Goal: Complete application form

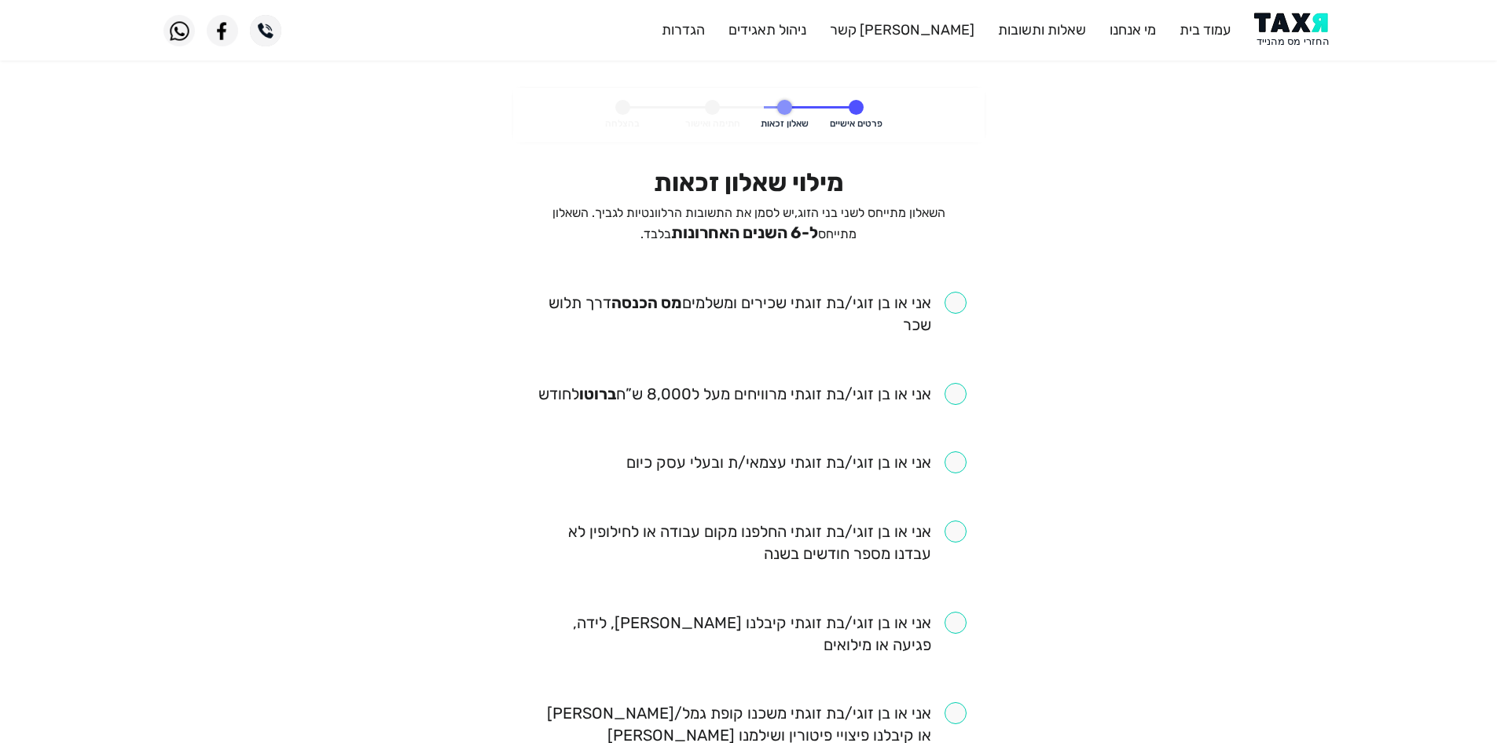
scroll to position [79, 0]
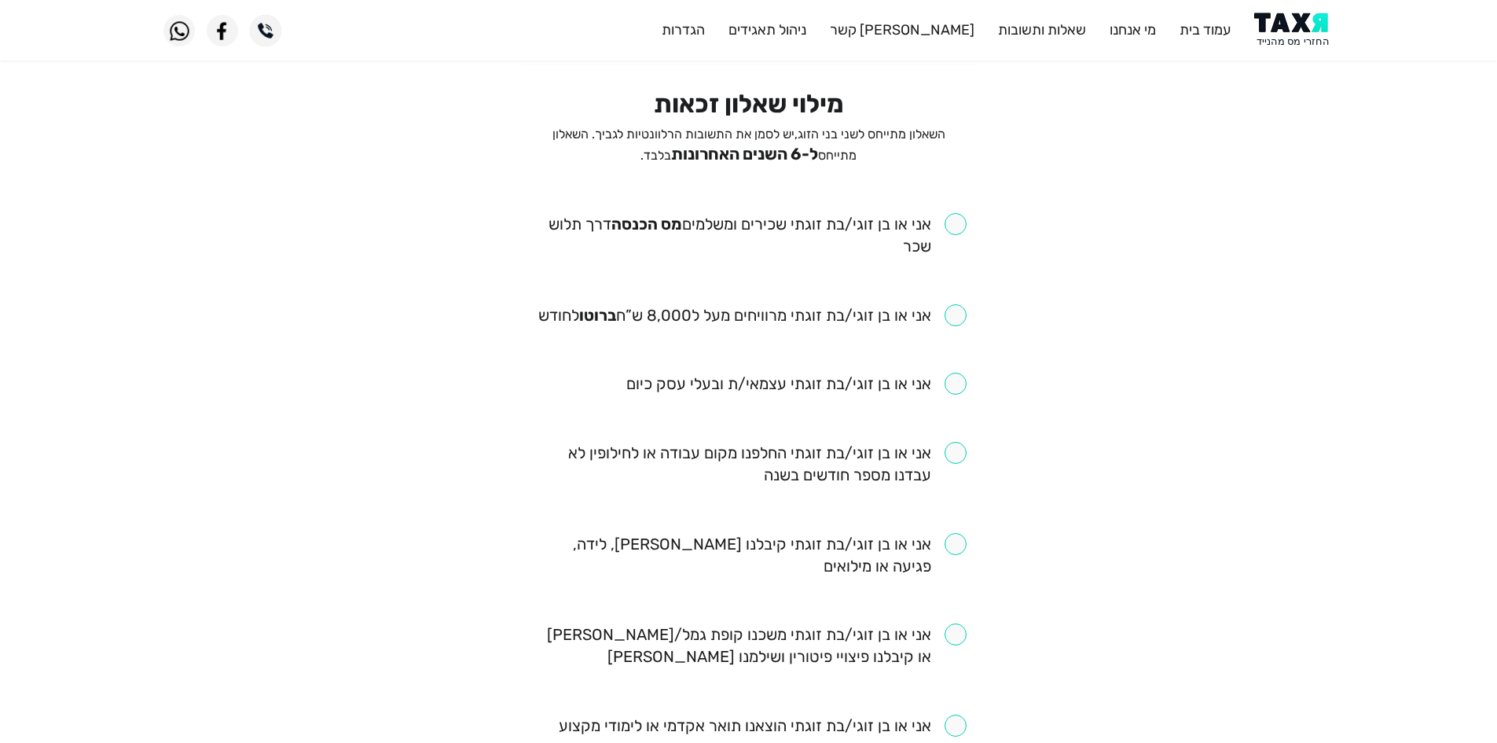
click at [933, 239] on input "checkbox" at bounding box center [748, 235] width 435 height 44
checkbox input "true"
click at [962, 320] on input "checkbox" at bounding box center [752, 315] width 428 height 22
checkbox input "true"
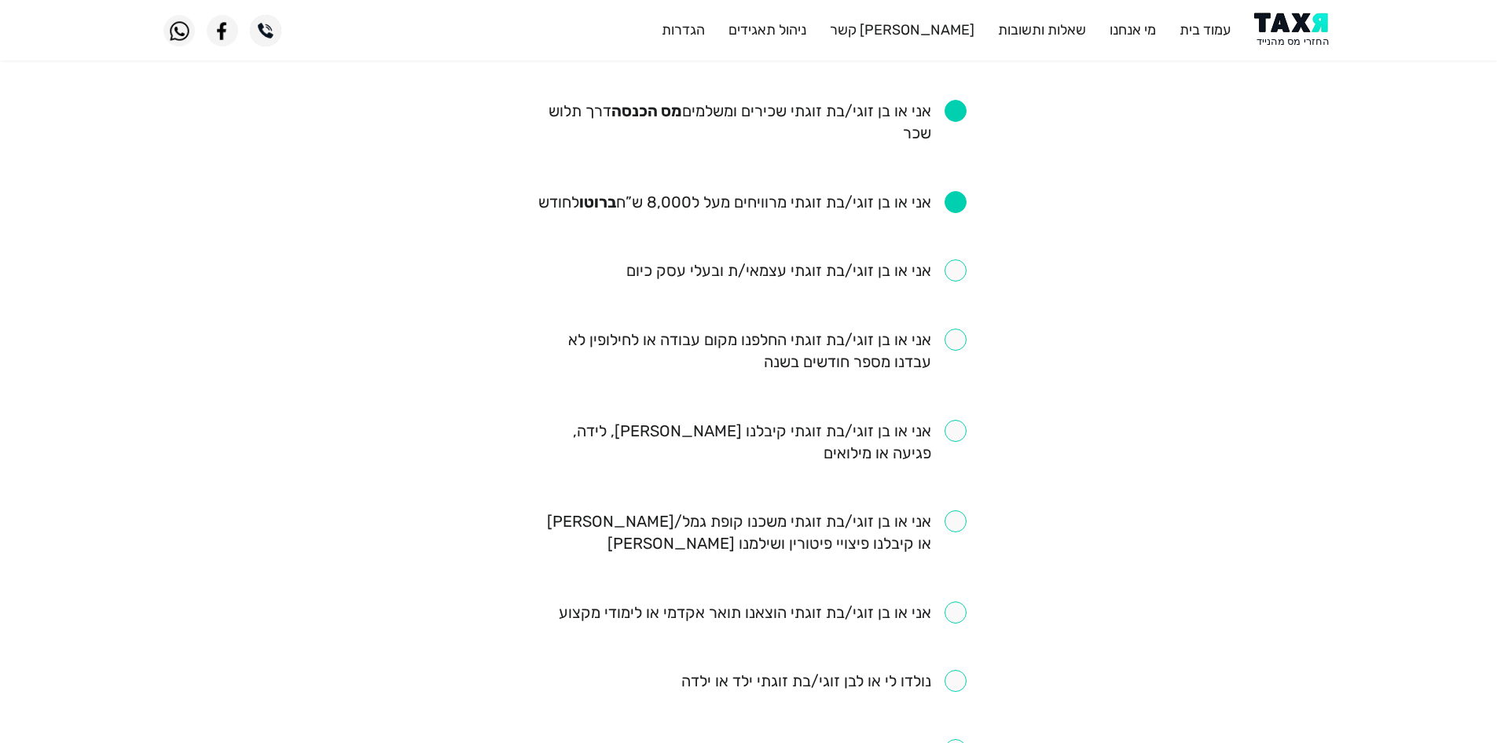
scroll to position [236, 0]
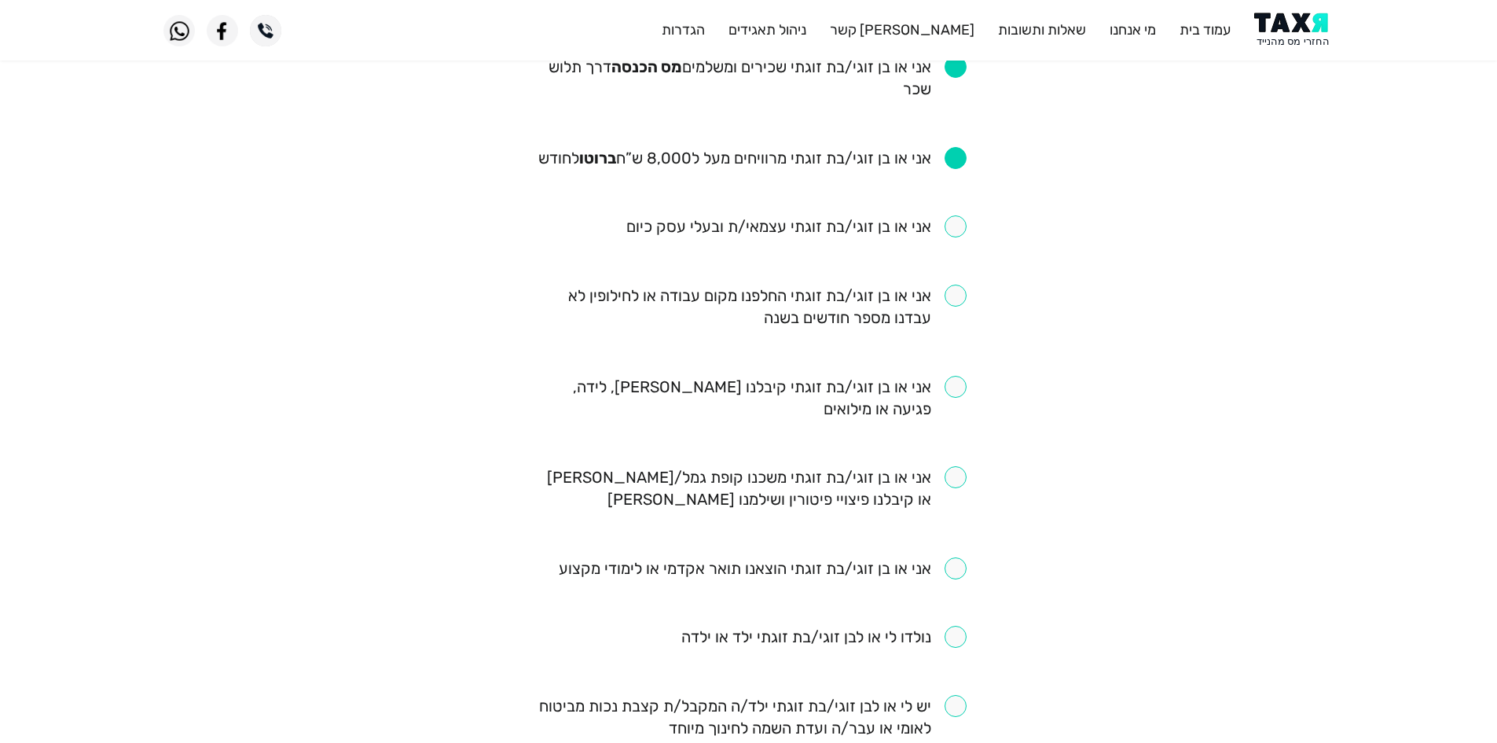
click at [913, 288] on input "checkbox" at bounding box center [748, 306] width 435 height 44
checkbox input "true"
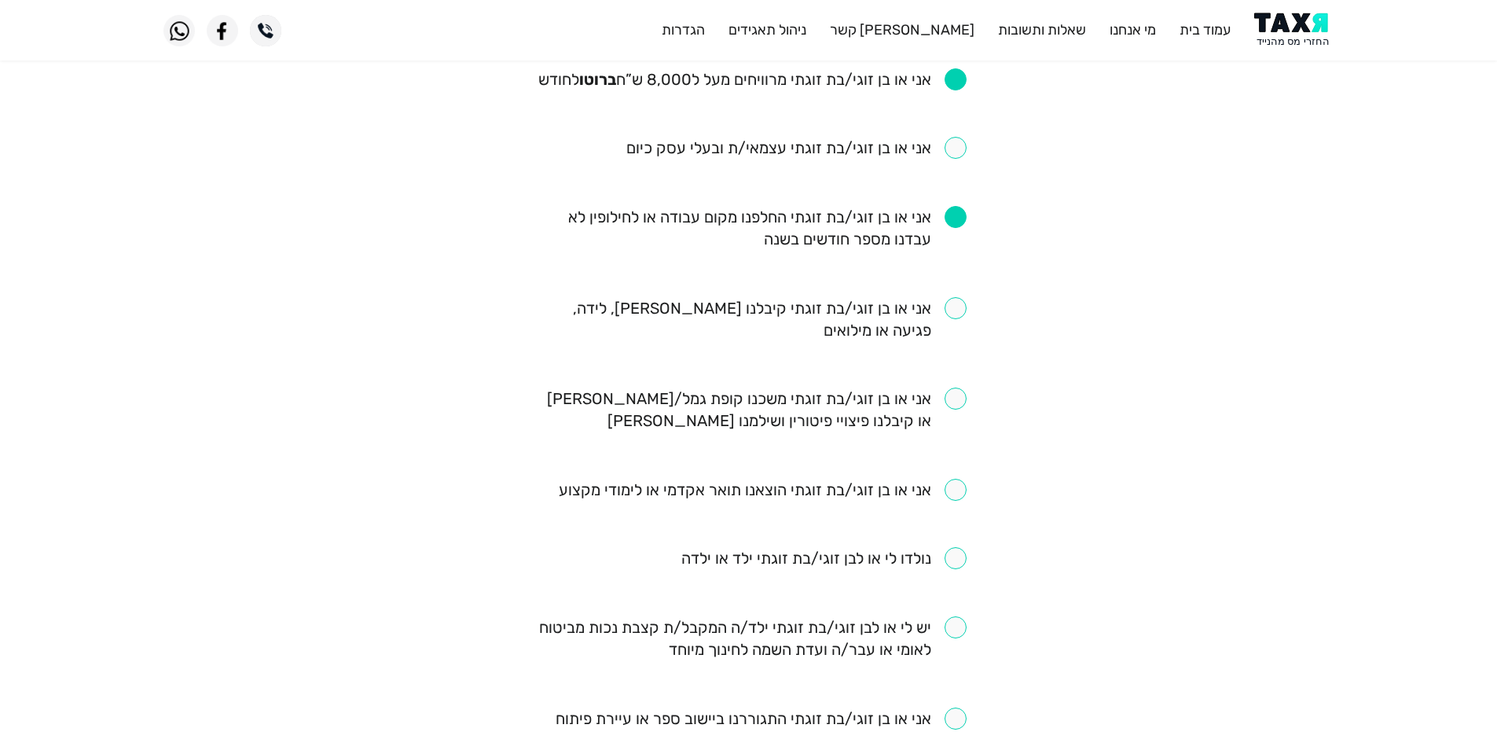
scroll to position [393, 0]
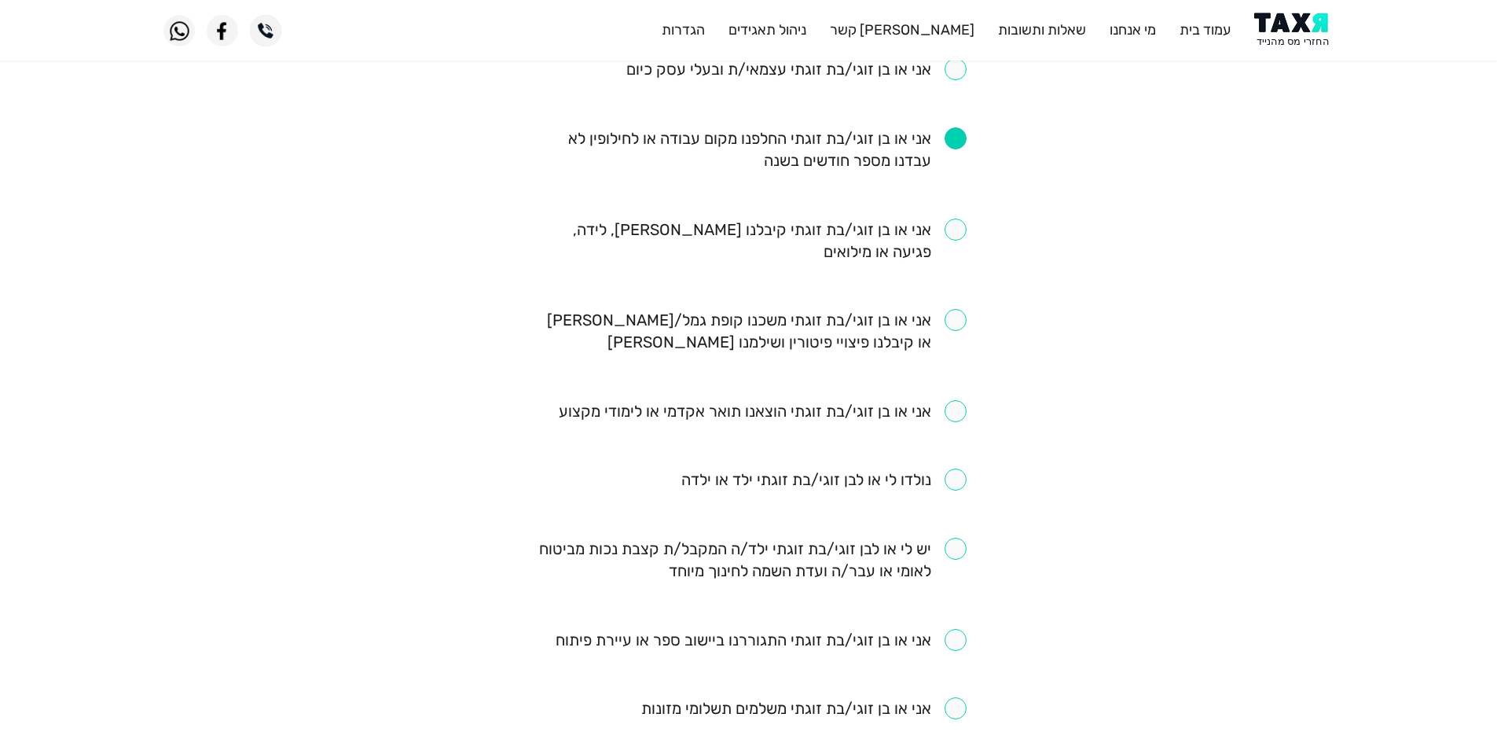
click at [956, 225] on input "checkbox" at bounding box center [748, 240] width 435 height 44
checkbox input "true"
click at [959, 317] on input "checkbox" at bounding box center [748, 331] width 435 height 44
checkbox input "true"
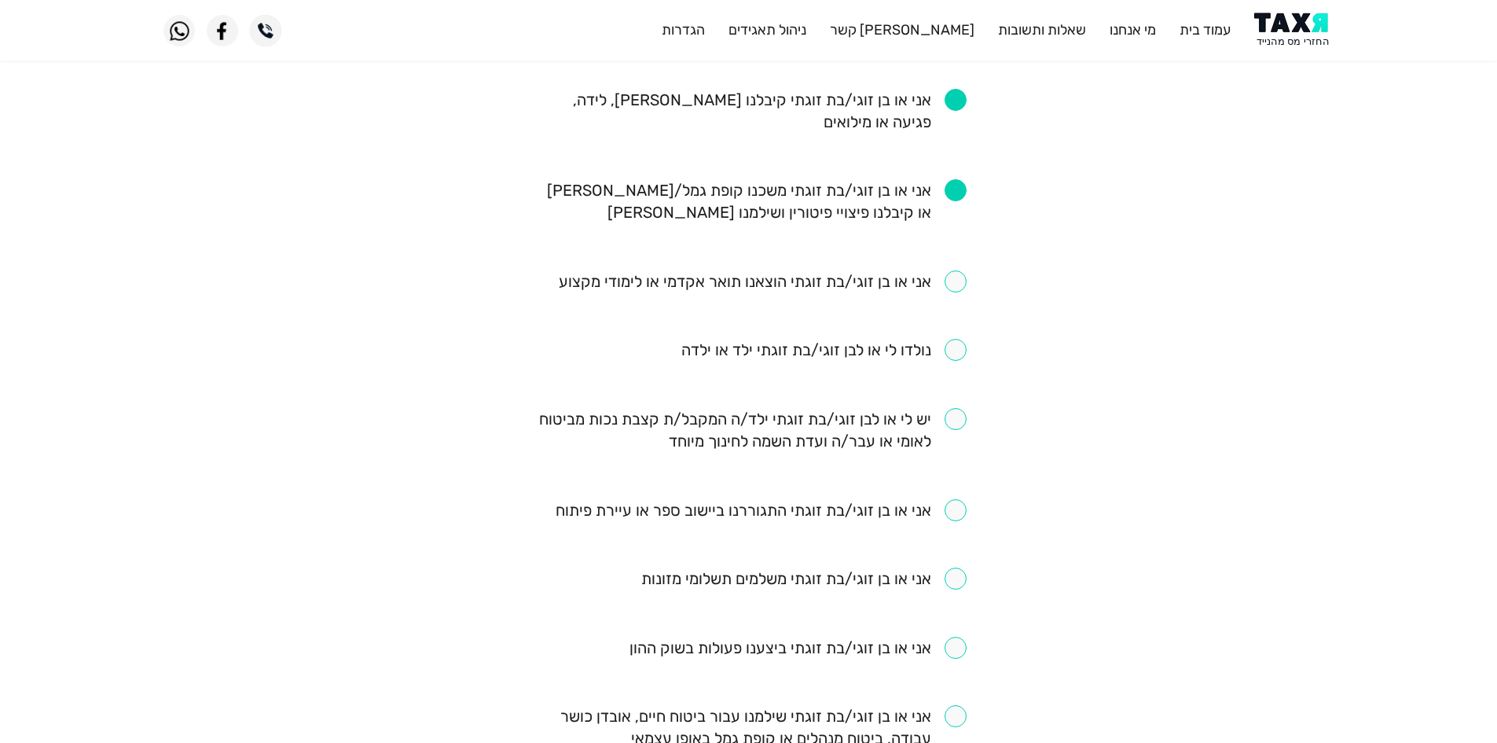
scroll to position [550, 0]
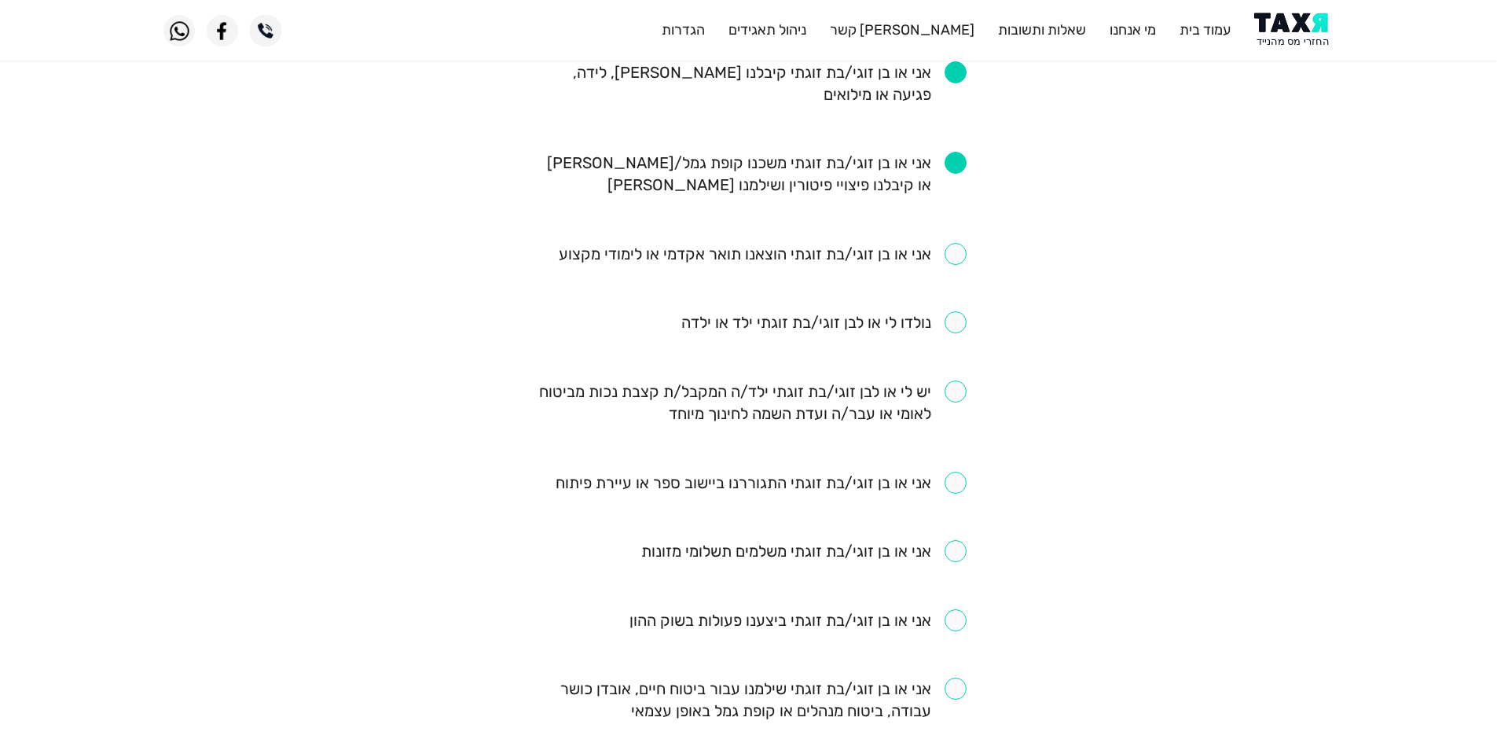
click at [930, 325] on input "checkbox" at bounding box center [823, 322] width 285 height 22
checkbox input "true"
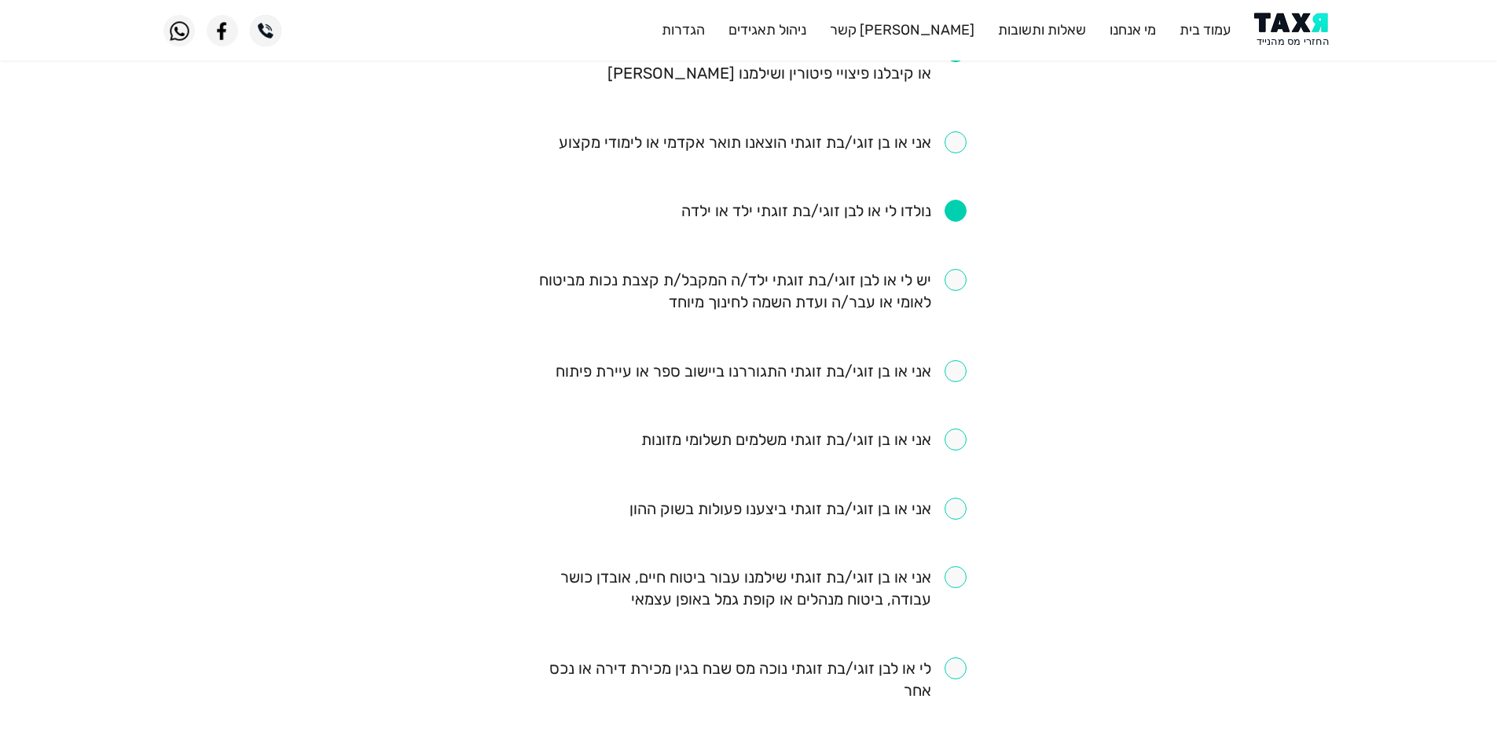
scroll to position [707, 0]
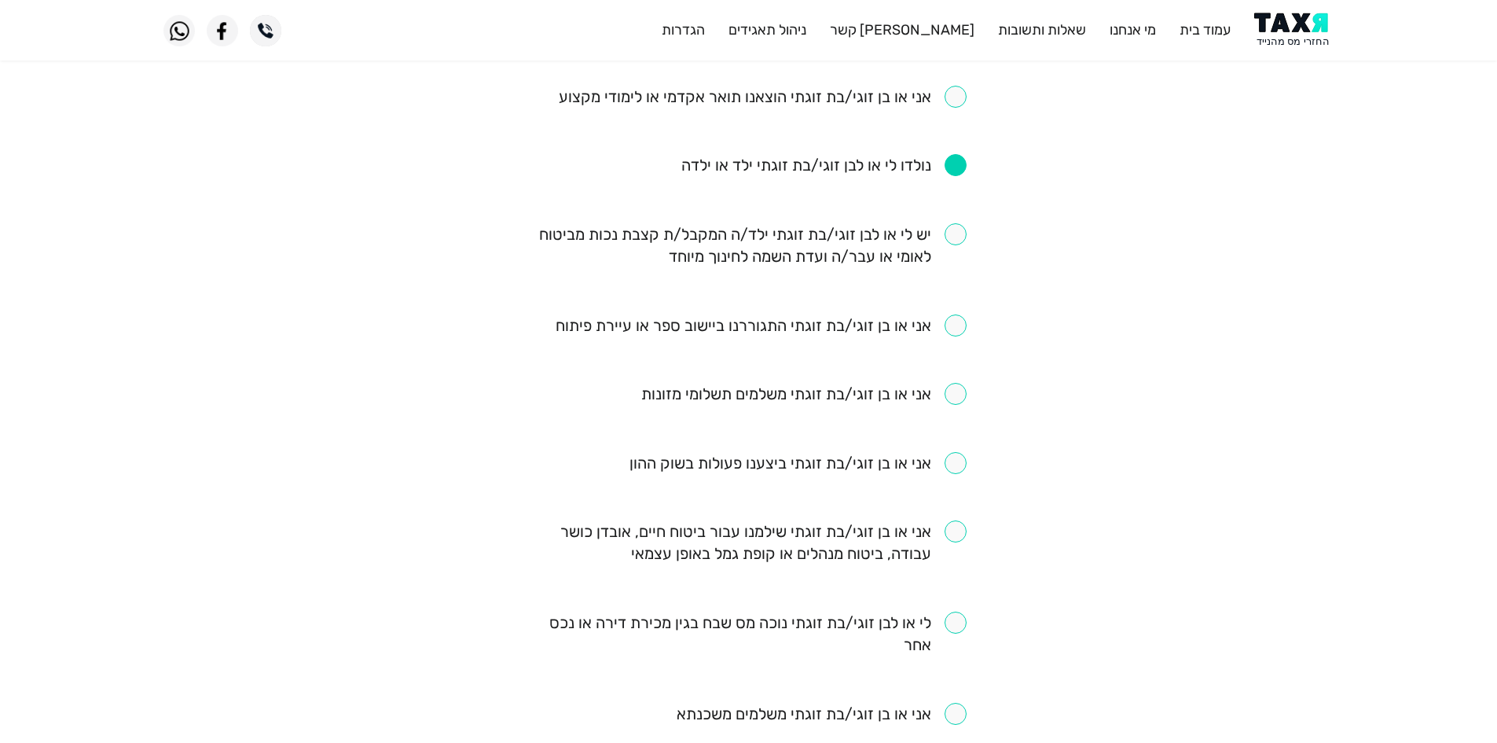
click at [952, 225] on input "checkbox" at bounding box center [748, 245] width 435 height 44
checkbox input "true"
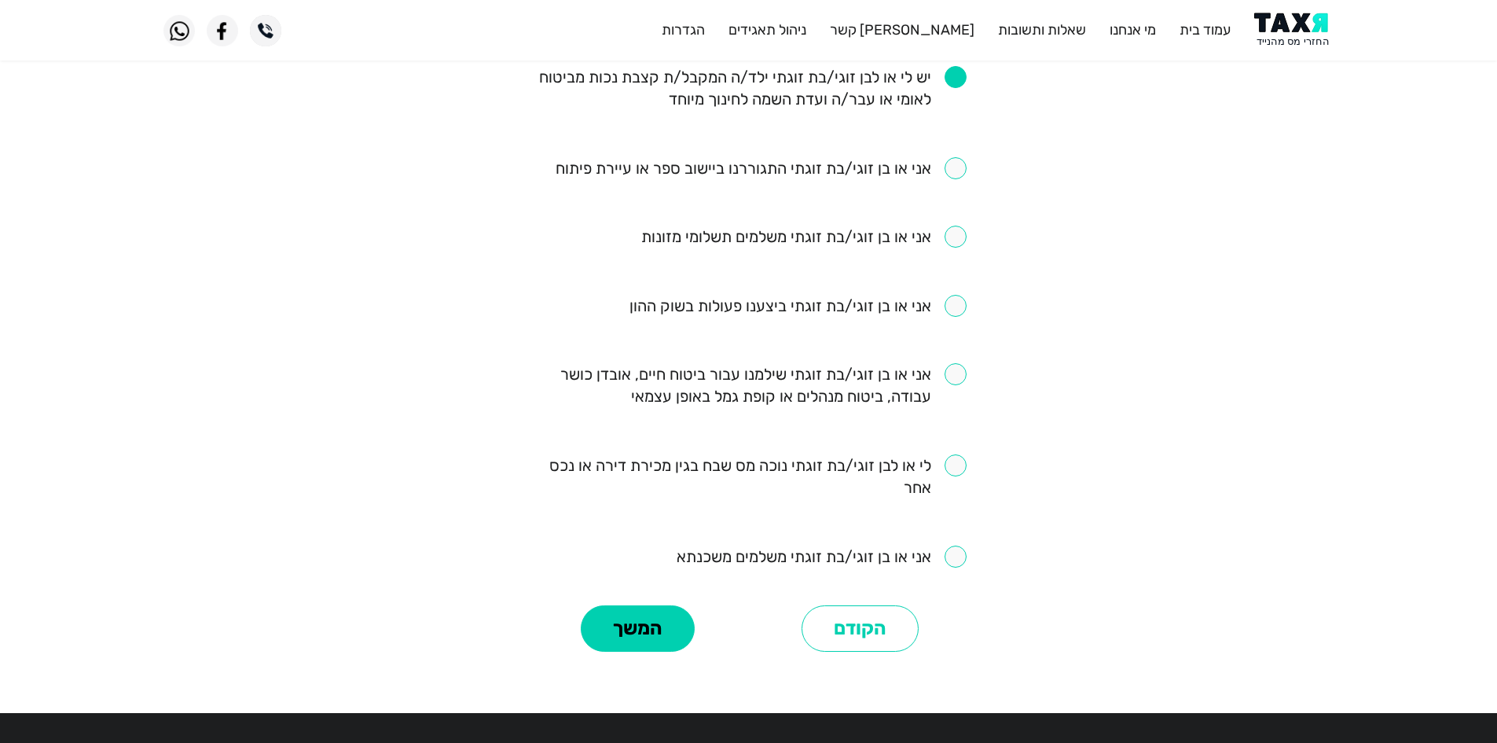
scroll to position [937, 0]
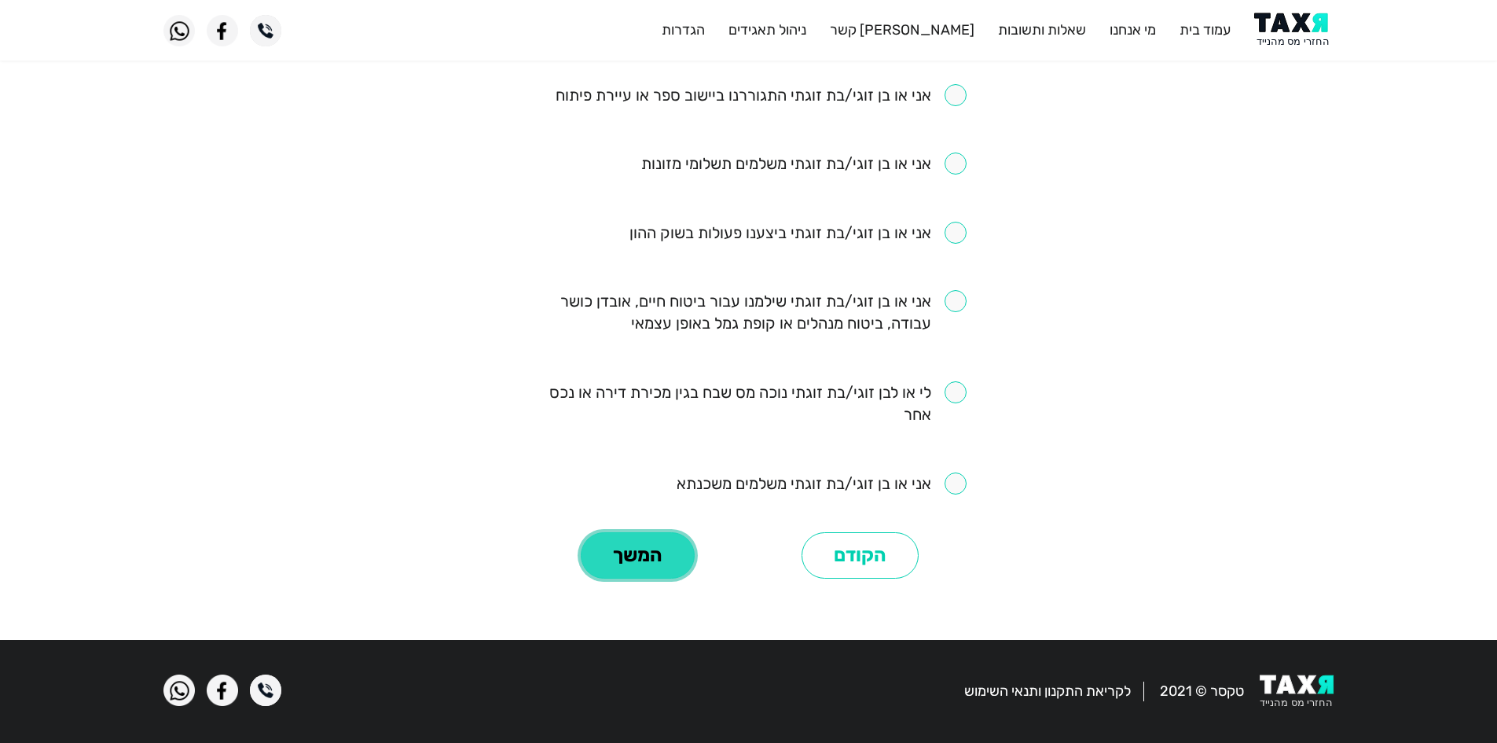
click at [635, 537] on button "המשך" at bounding box center [638, 555] width 114 height 47
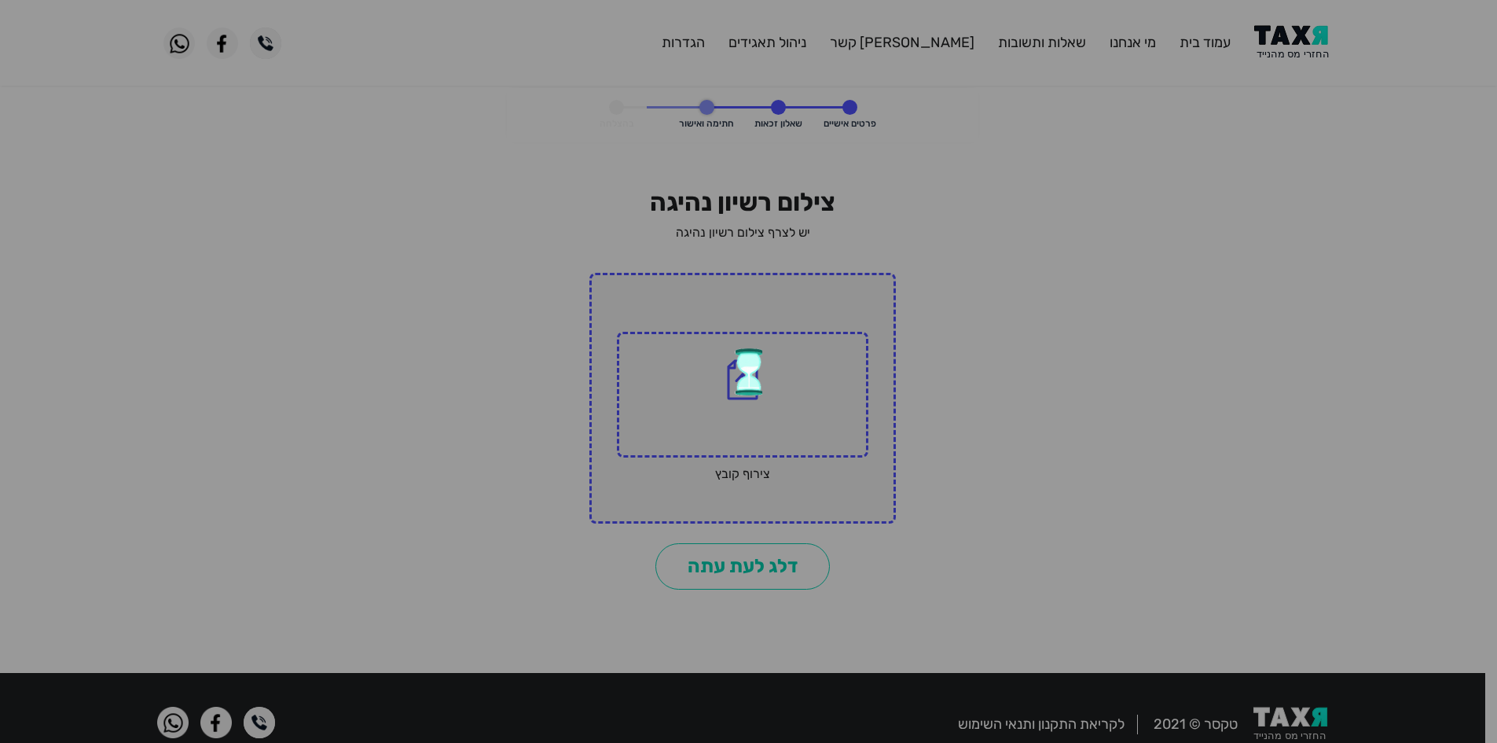
click at [846, 424] on div at bounding box center [748, 371] width 1497 height 743
